Goal: Use online tool/utility: Utilize a website feature to perform a specific function

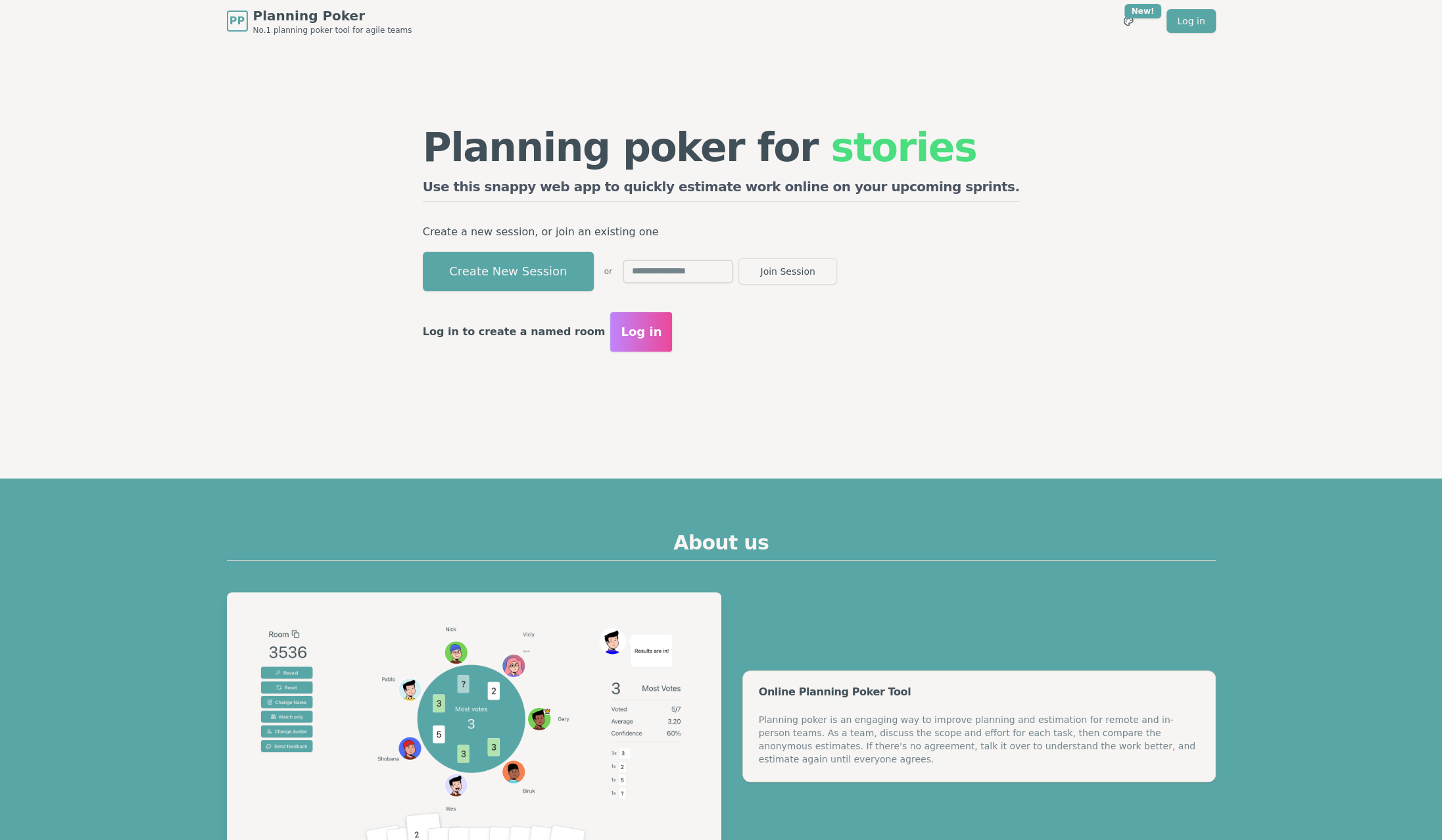
click at [296, 23] on span "Planning Poker" at bounding box center [333, 16] width 159 height 18
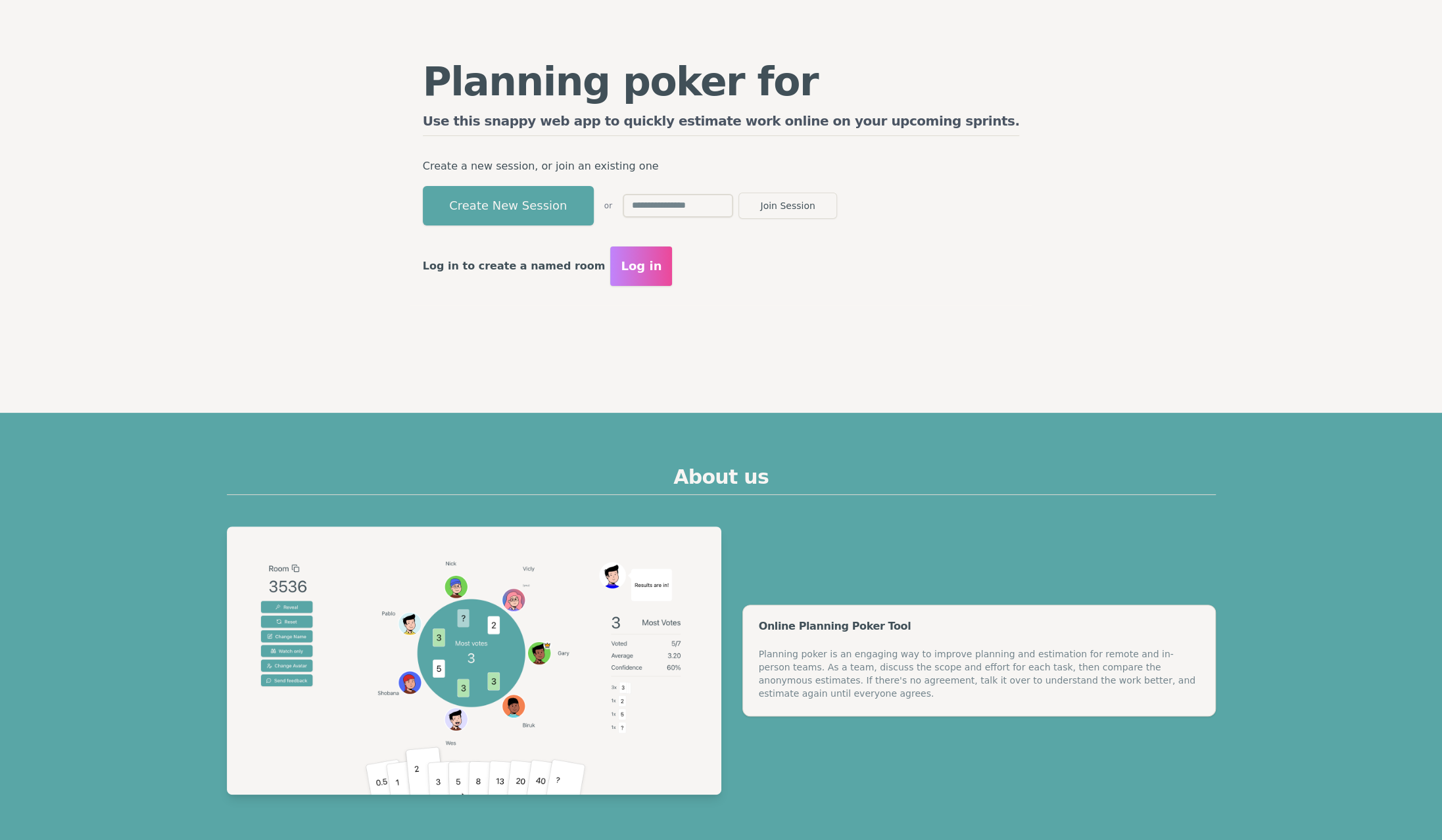
scroll to position [132, 0]
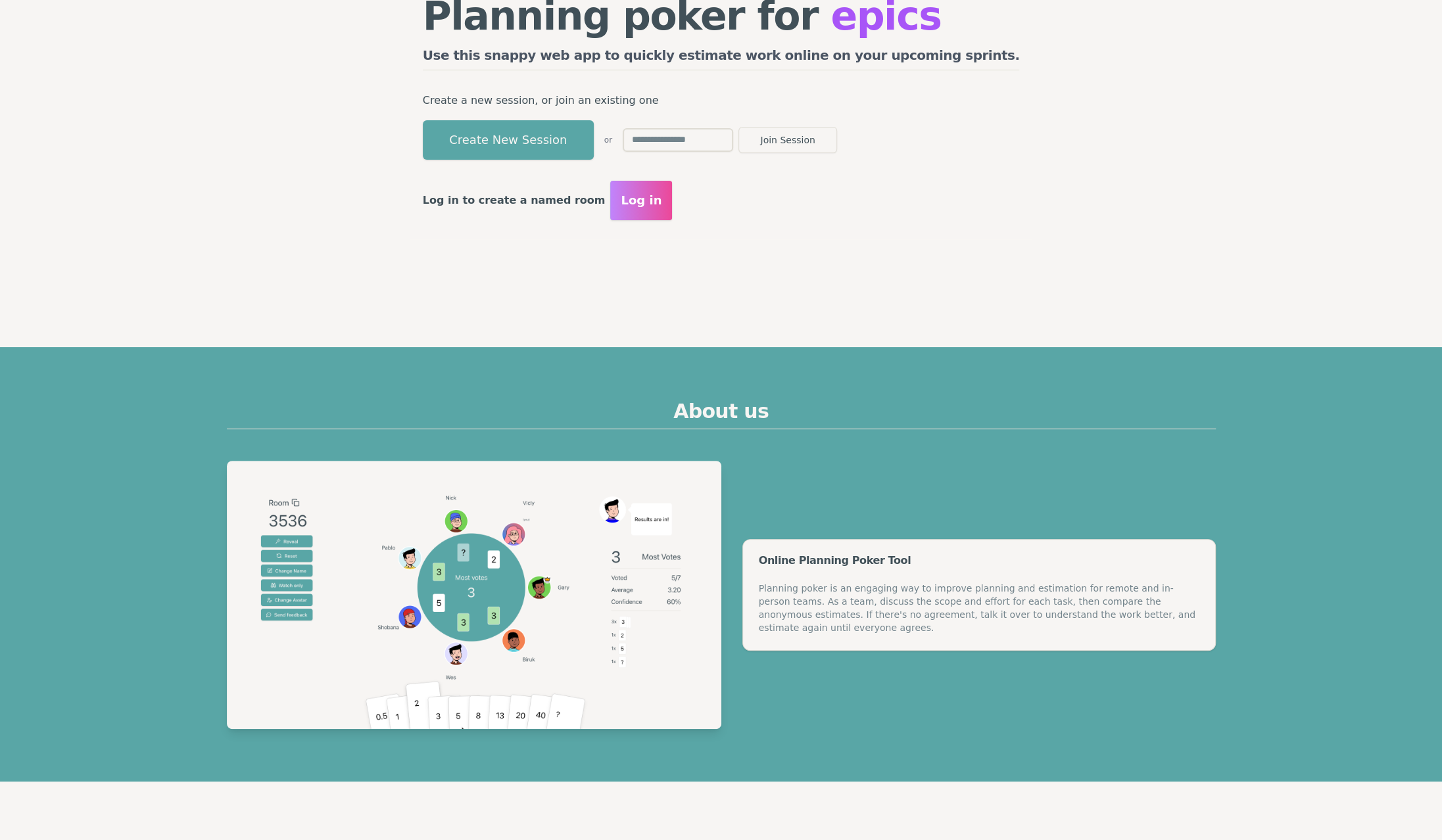
click at [549, 507] on img at bounding box center [474, 595] width 495 height 268
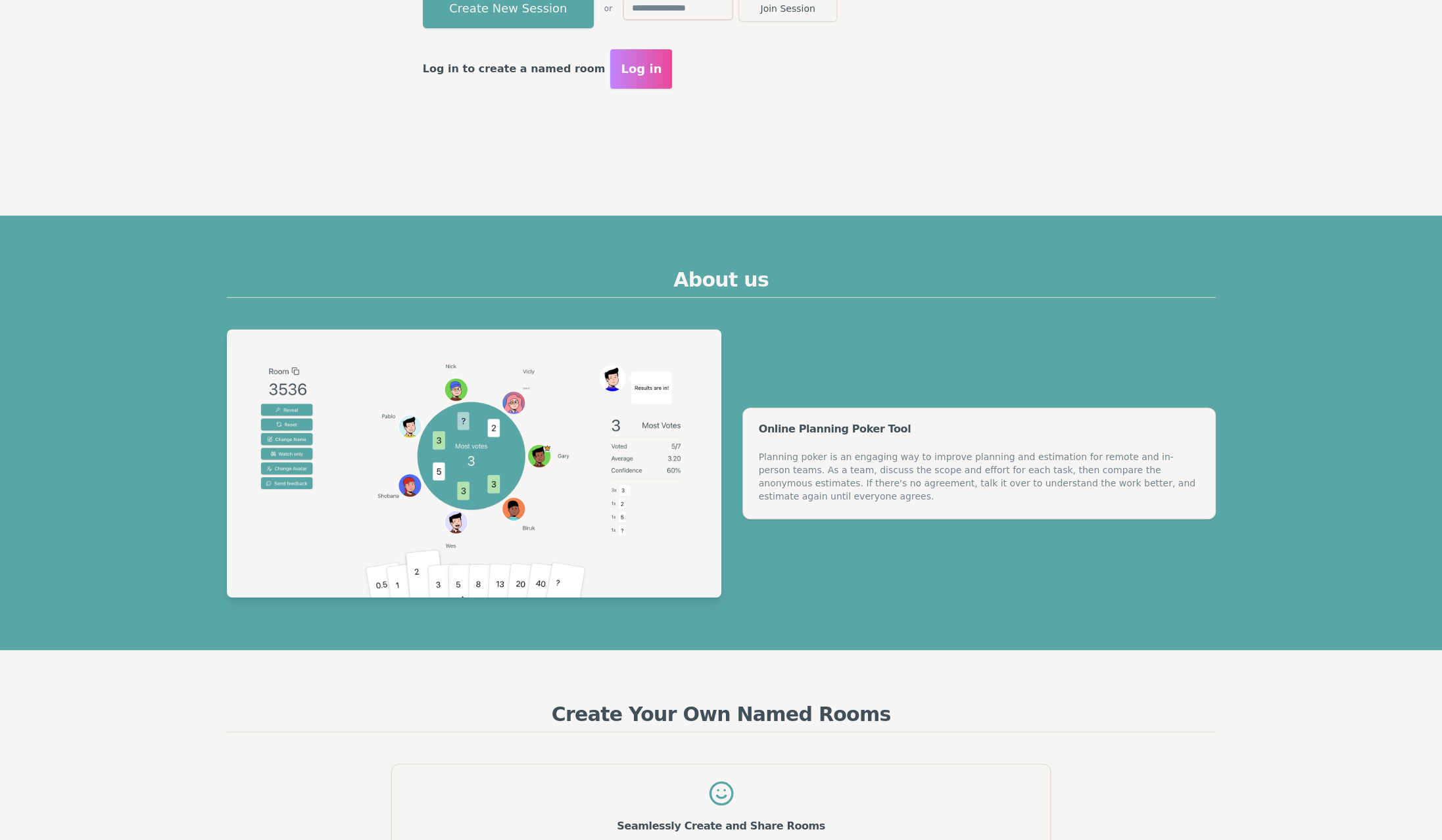
scroll to position [66, 0]
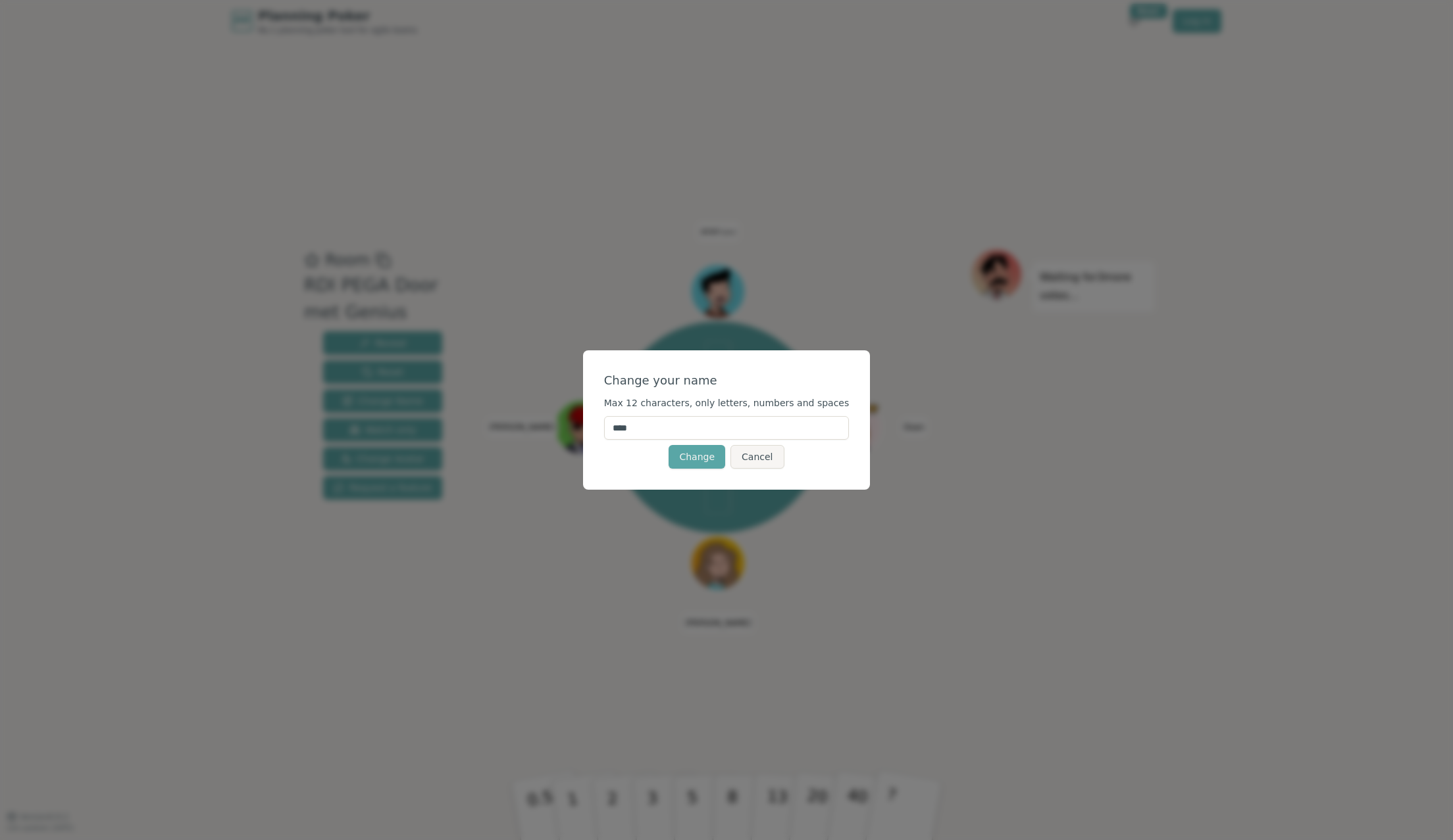
drag, startPoint x: 649, startPoint y: 428, endPoint x: 598, endPoint y: 430, distance: 51.0
click at [598, 430] on div "Change your name Max 12 characters, only letters, numbers and spaces **** Chang…" at bounding box center [726, 420] width 1453 height 840
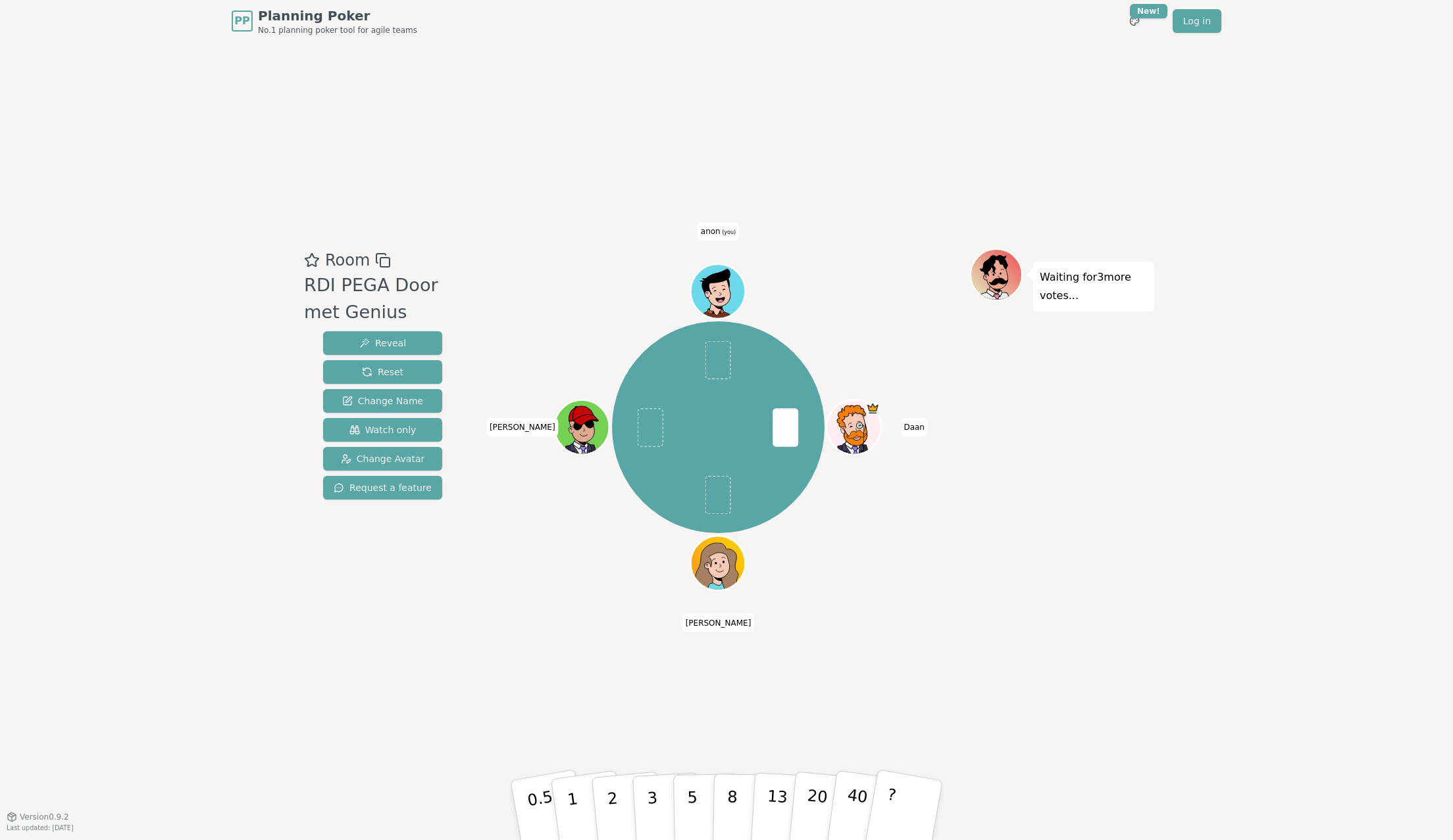
click at [729, 229] on span "(you)" at bounding box center [729, 232] width 16 height 6
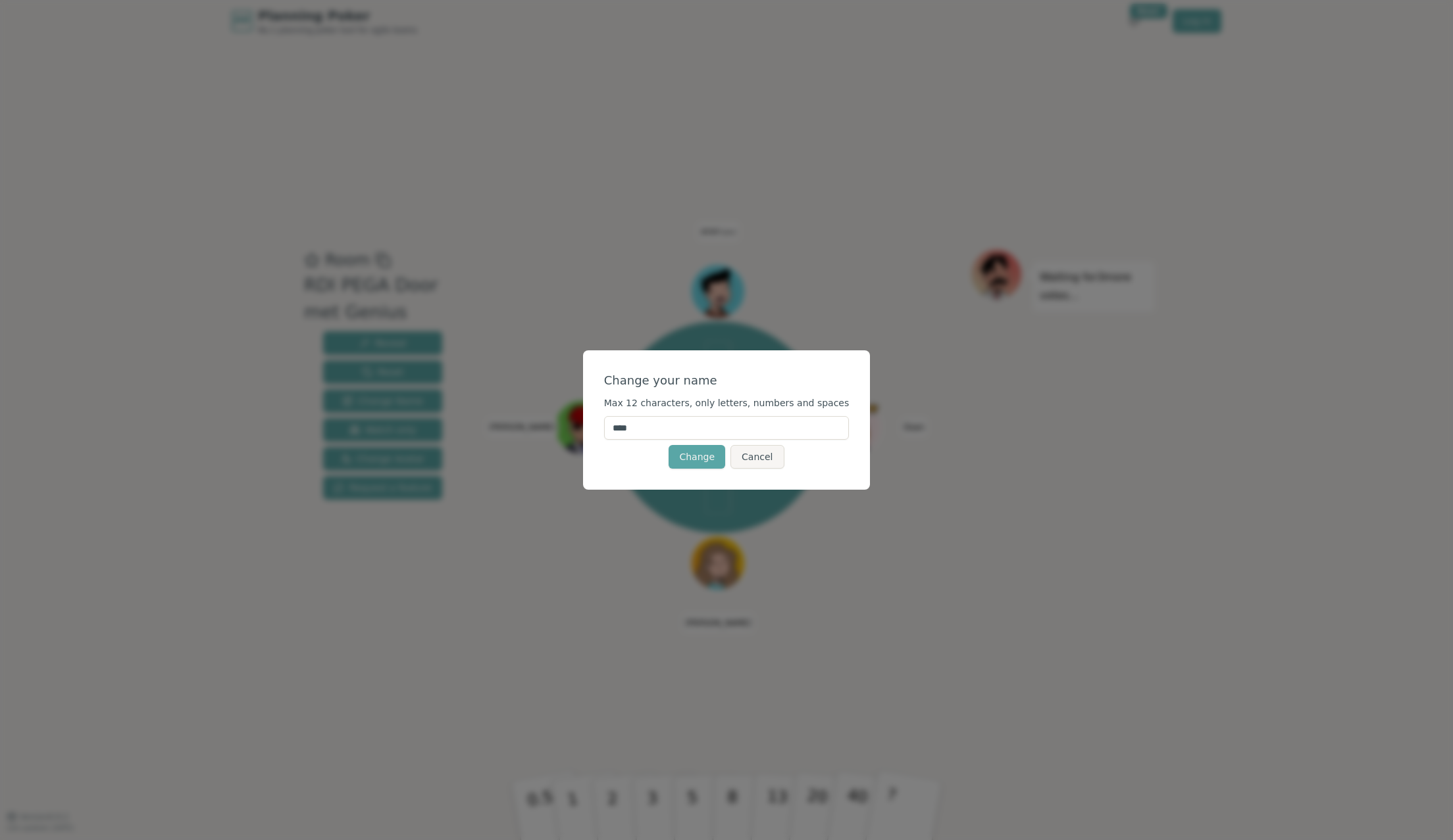
drag, startPoint x: 664, startPoint y: 423, endPoint x: 613, endPoint y: 425, distance: 51.0
click at [613, 425] on div "Change your name Max 12 characters, only letters, numbers and spaces **** Chang…" at bounding box center [727, 420] width 288 height 139
type input "********"
click at [704, 462] on button "Change" at bounding box center [697, 456] width 56 height 23
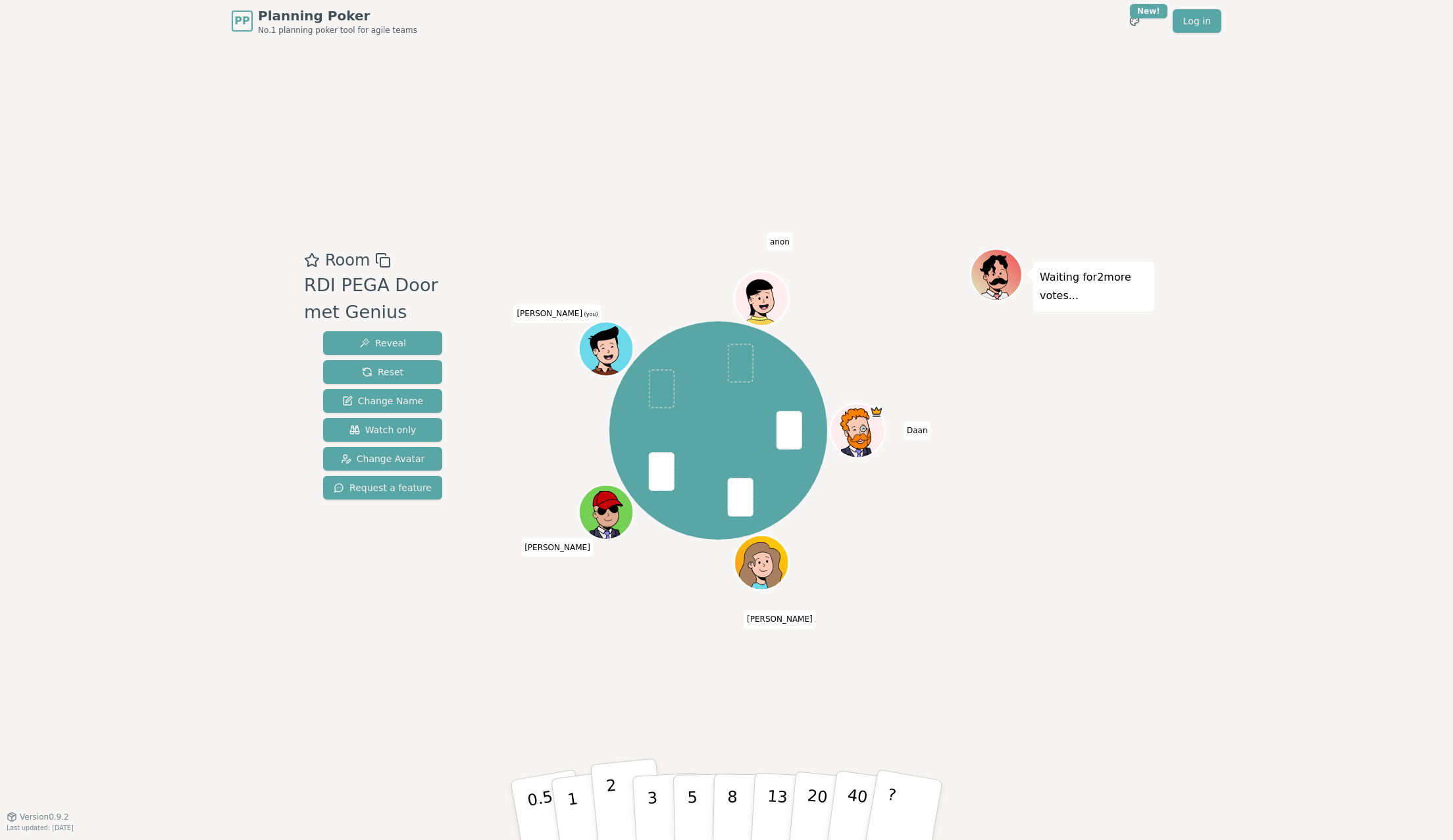
click at [614, 798] on button "2" at bounding box center [627, 811] width 75 height 105
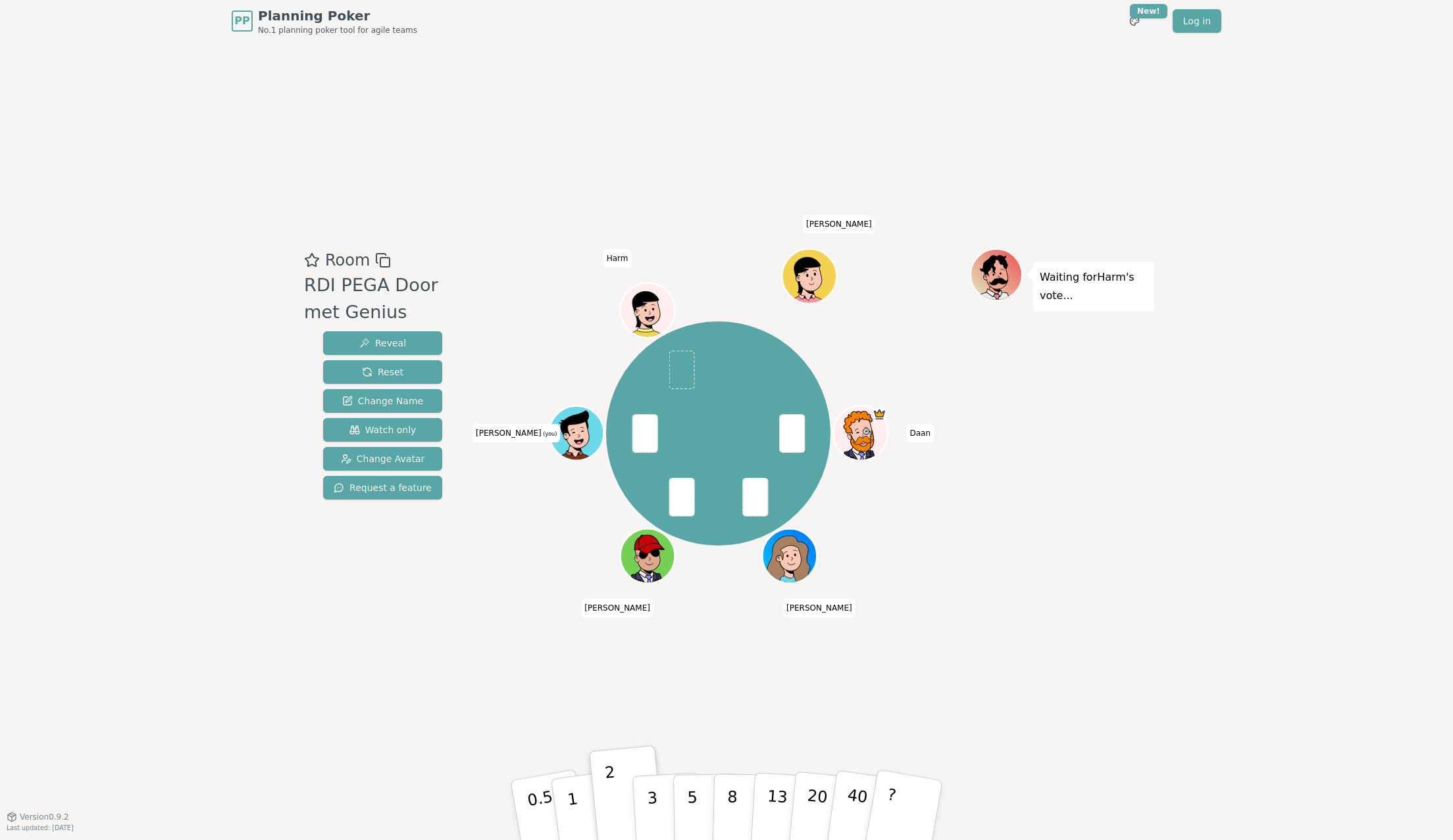
click at [572, 442] on icon at bounding box center [579, 442] width 26 height 10
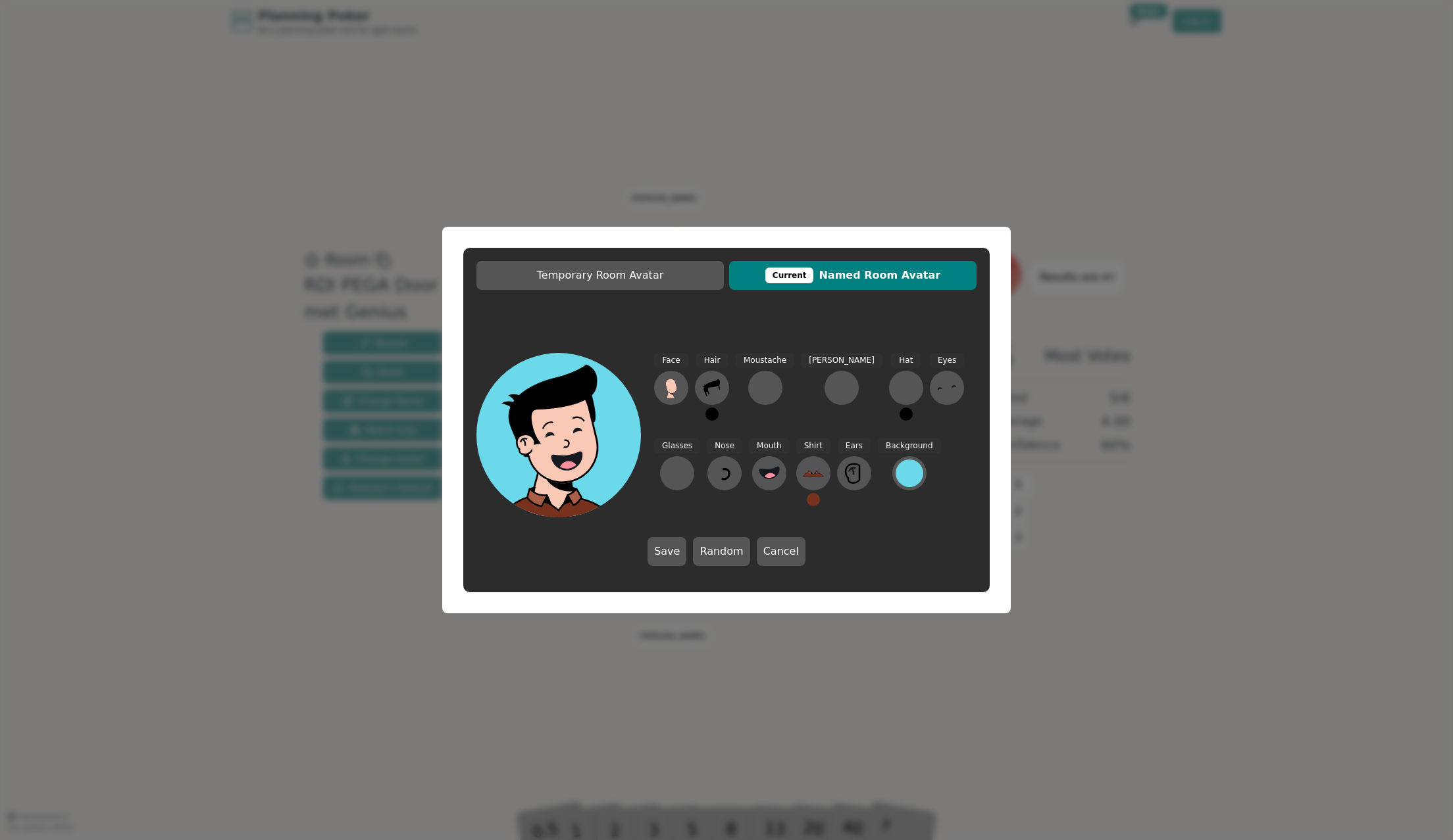
click at [1019, 449] on div "Temporary Room Avatar Current Named Room Avatar Face Hair Moustache Beard Hat E…" at bounding box center [726, 420] width 1453 height 840
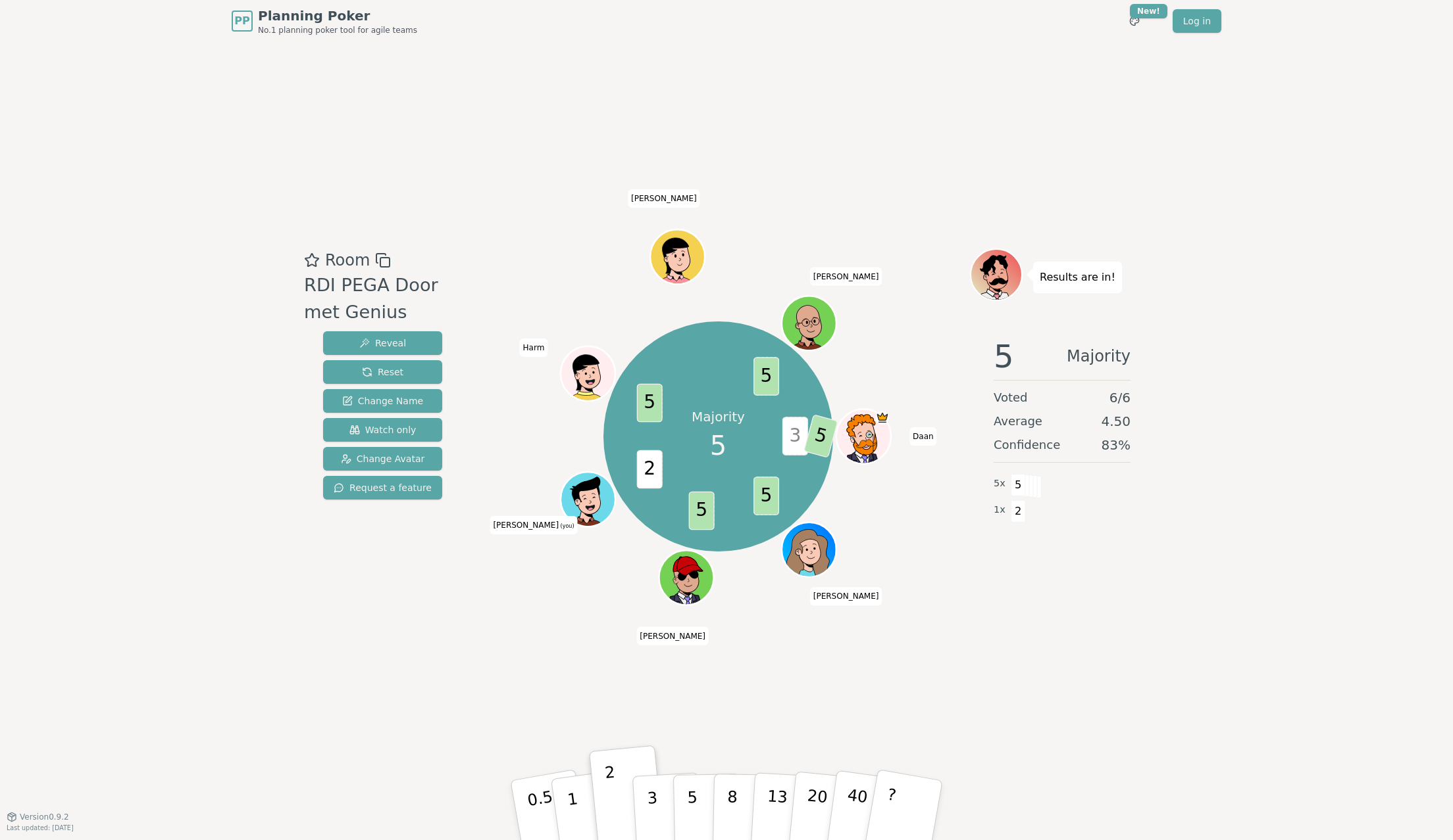
click at [649, 475] on span "2" at bounding box center [649, 469] width 26 height 39
click at [686, 796] on button "5" at bounding box center [707, 811] width 68 height 100
